Goal: Task Accomplishment & Management: Use online tool/utility

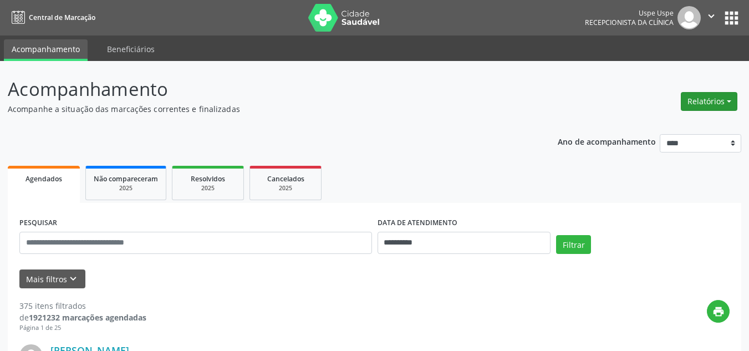
click at [700, 98] on button "Relatórios" at bounding box center [708, 101] width 57 height 19
click at [648, 127] on link "Agendamentos" at bounding box center [676, 125] width 119 height 16
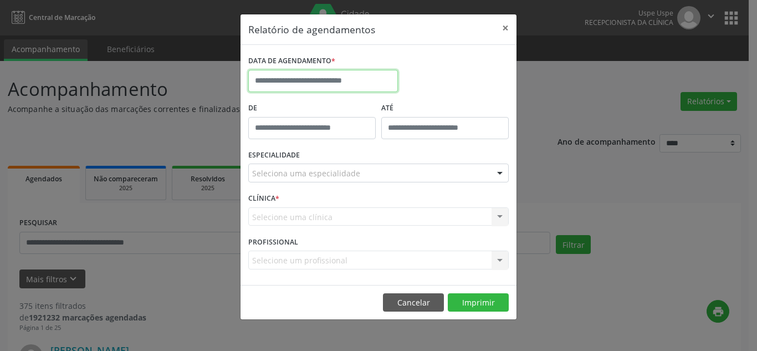
drag, startPoint x: 300, startPoint y: 76, endPoint x: 305, endPoint y: 84, distance: 9.2
click at [301, 78] on input "text" at bounding box center [323, 81] width 150 height 22
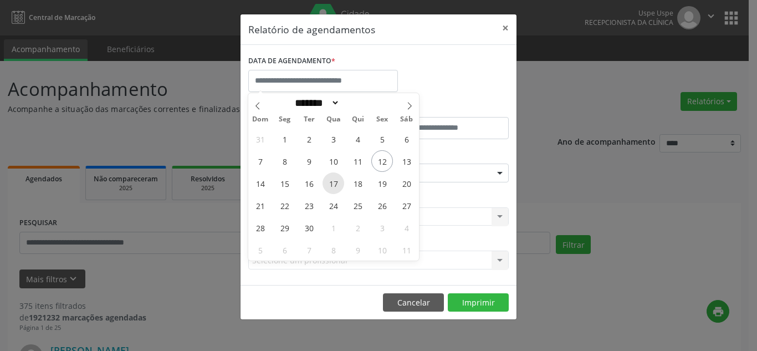
click at [334, 185] on span "17" at bounding box center [333, 183] width 22 height 22
type input "**********"
click at [334, 185] on span "17" at bounding box center [333, 183] width 22 height 22
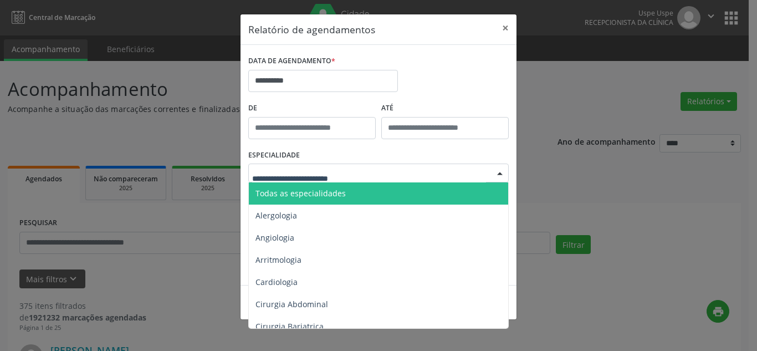
click at [332, 192] on span "Todas as especialidades" at bounding box center [300, 193] width 90 height 11
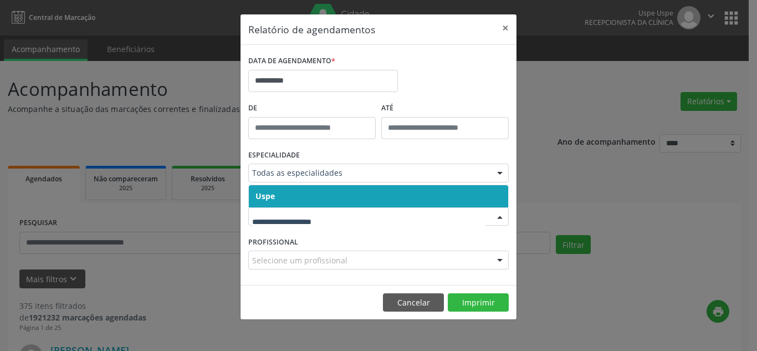
click at [291, 194] on span "Uspe" at bounding box center [378, 196] width 259 height 22
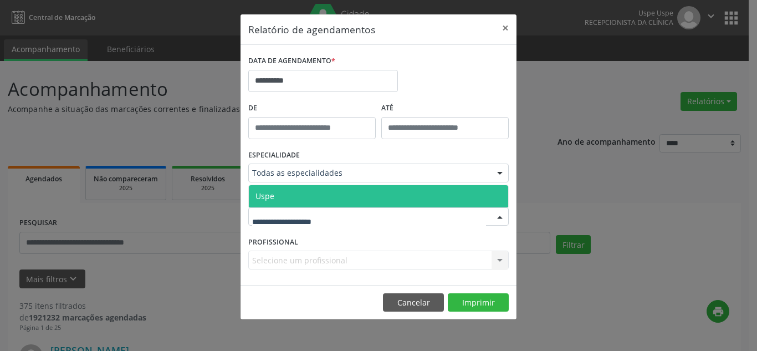
click at [289, 191] on span "Uspe" at bounding box center [378, 196] width 259 height 22
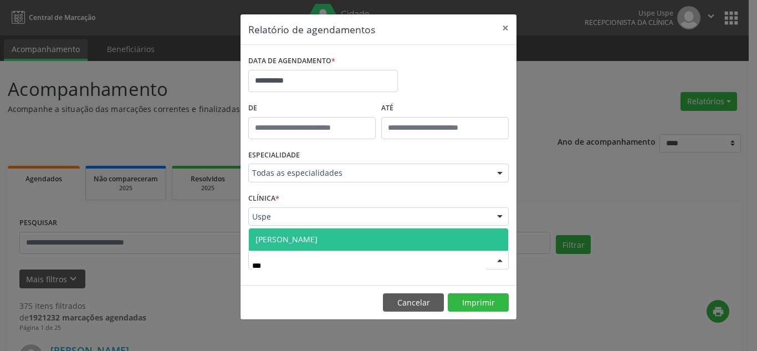
type input "****"
click at [317, 240] on span "[PERSON_NAME]" at bounding box center [286, 239] width 62 height 11
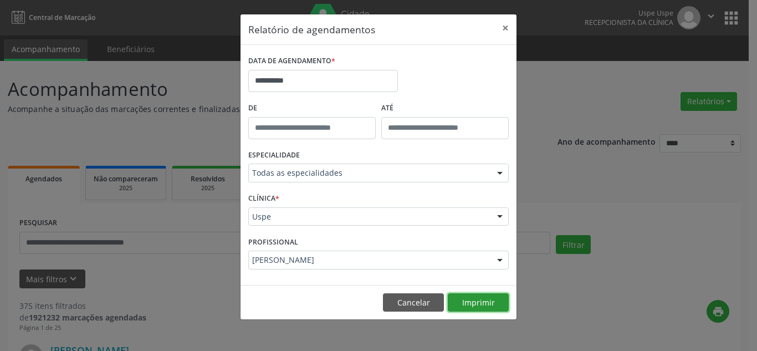
click at [484, 300] on button "Imprimir" at bounding box center [478, 302] width 61 height 19
